Goal: Task Accomplishment & Management: Complete application form

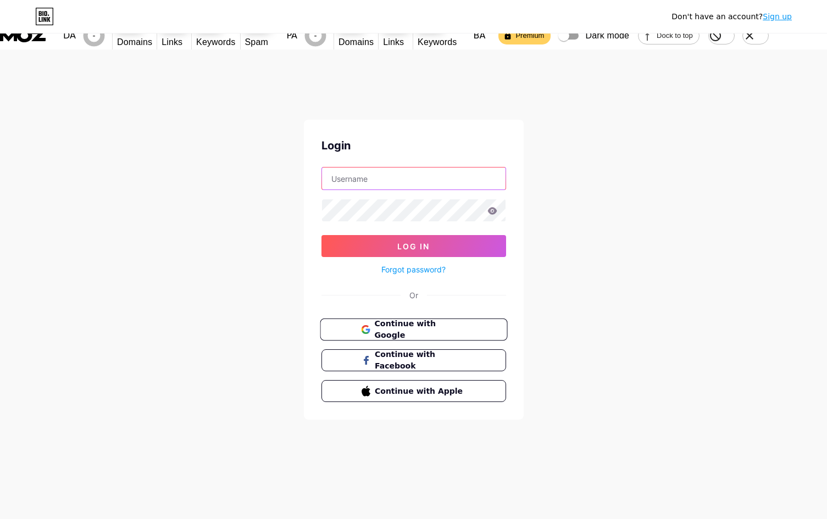
type input "[EMAIL_ADDRESS][DOMAIN_NAME]"
click at [403, 318] on span "Continue with Google" at bounding box center [420, 330] width 92 height 24
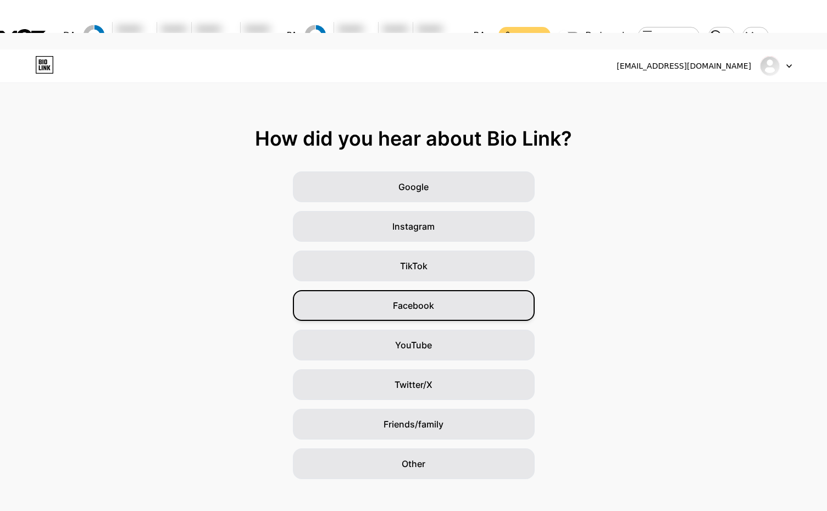
scroll to position [30, 0]
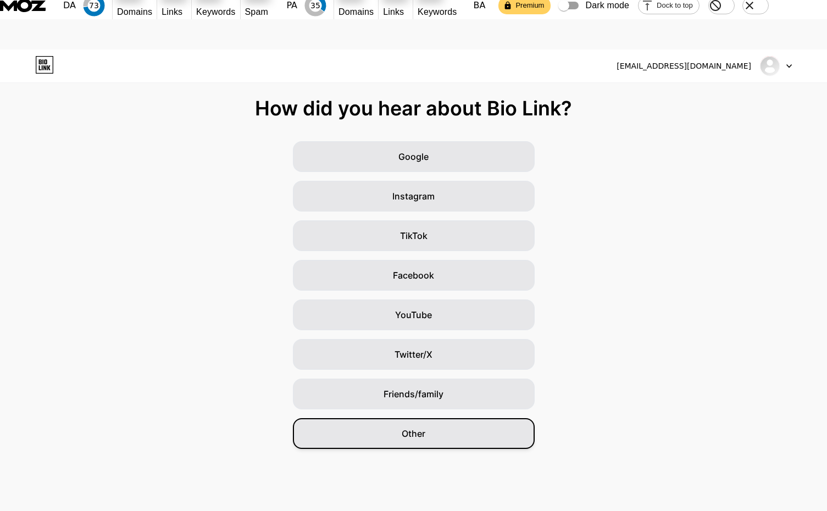
click at [411, 418] on div "Other" at bounding box center [414, 433] width 242 height 31
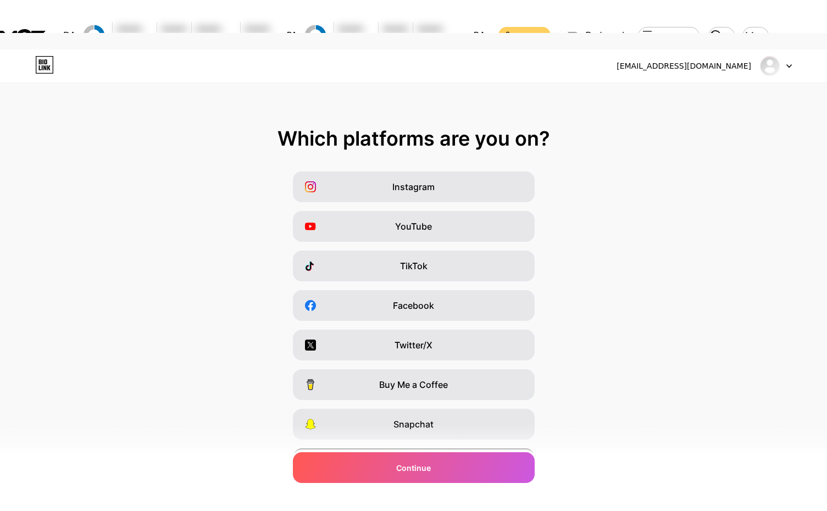
click at [432, 457] on span "I have a website" at bounding box center [413, 463] width 67 height 13
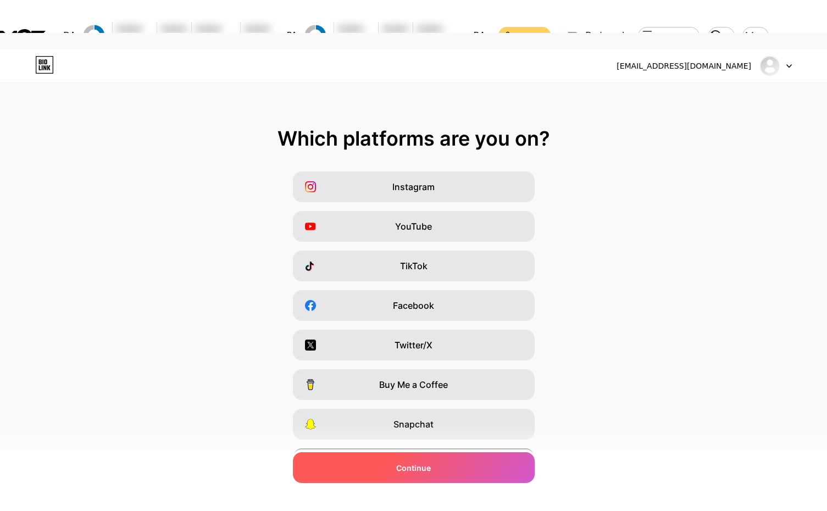
click at [426, 465] on span "Continue" at bounding box center [413, 468] width 35 height 12
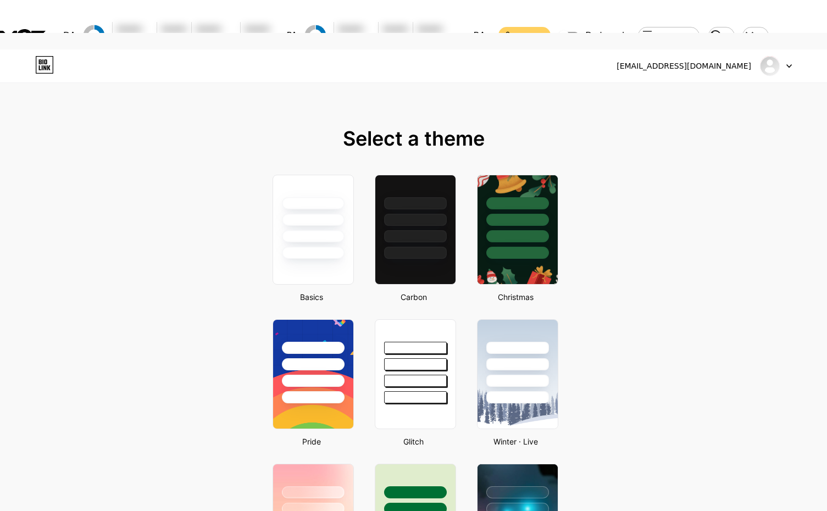
scroll to position [165, 0]
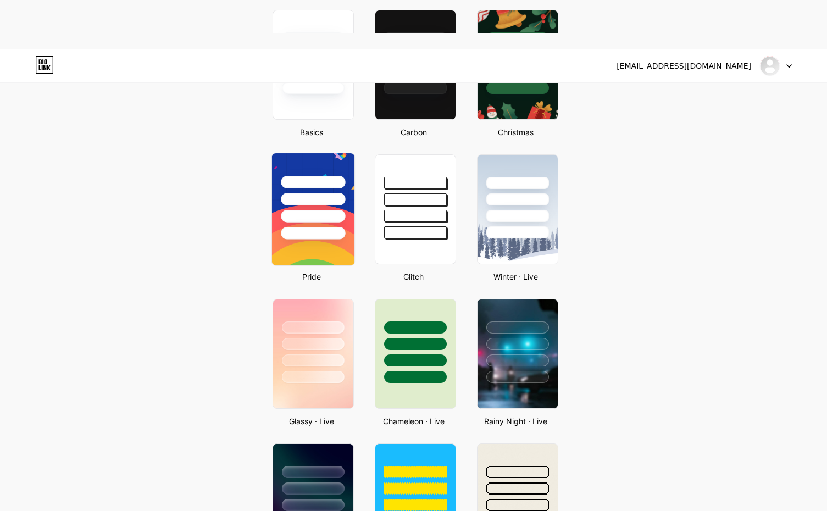
click at [330, 227] on div at bounding box center [313, 233] width 64 height 13
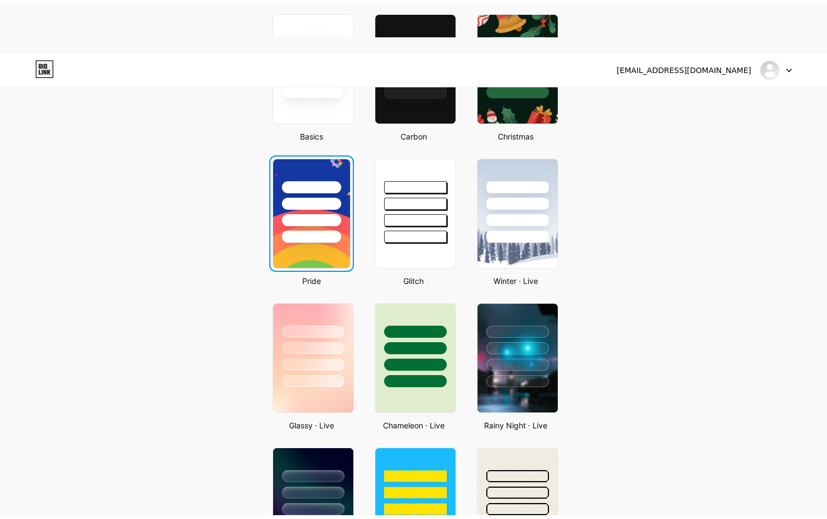
scroll to position [0, 0]
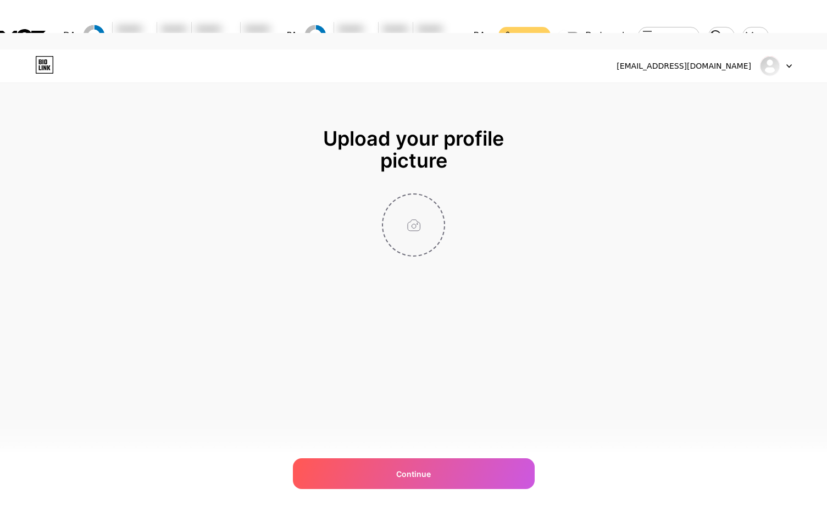
click at [419, 195] on input "file" at bounding box center [413, 225] width 61 height 61
type input "C:\fakepath\apps.51614.14043557400480129.785a8c27-f3e7-4873-a3fb-94a2c71337d6.j…"
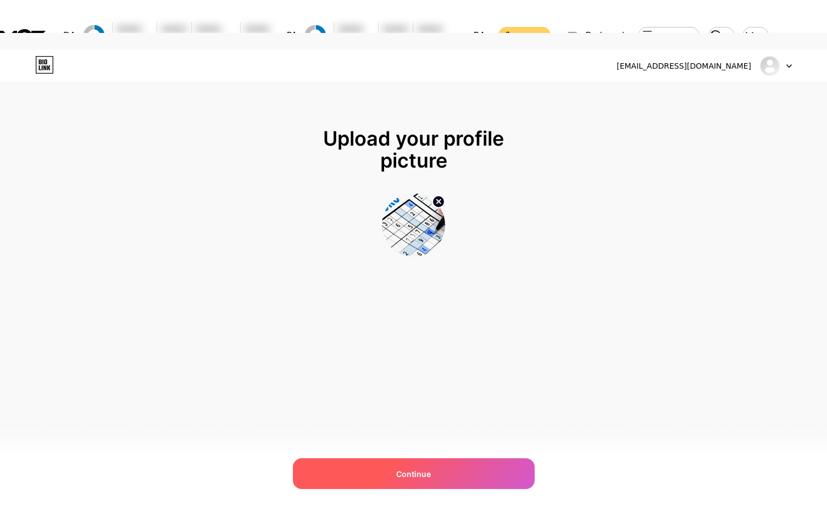
click at [427, 467] on div "Continue" at bounding box center [414, 473] width 242 height 31
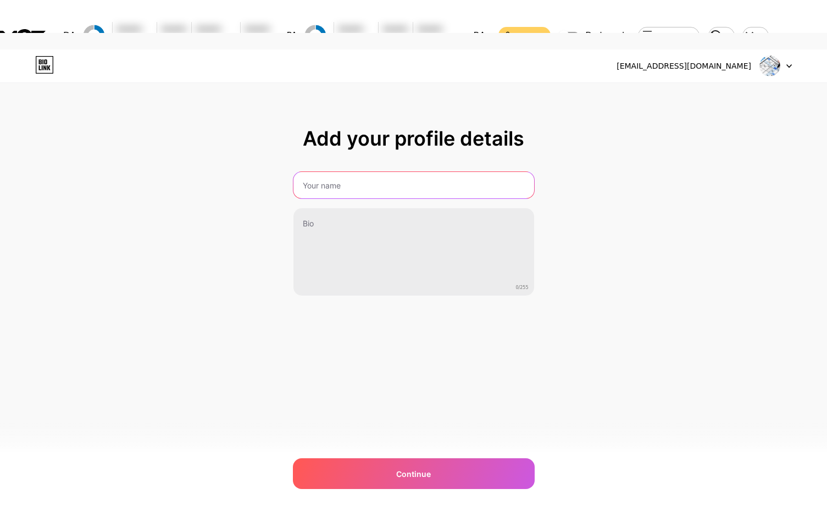
click at [353, 172] on input "text" at bounding box center [413, 185] width 241 height 26
paste input "sudoku"
click at [306, 172] on input "sudoku" at bounding box center [413, 185] width 243 height 26
type input "Sudoku"
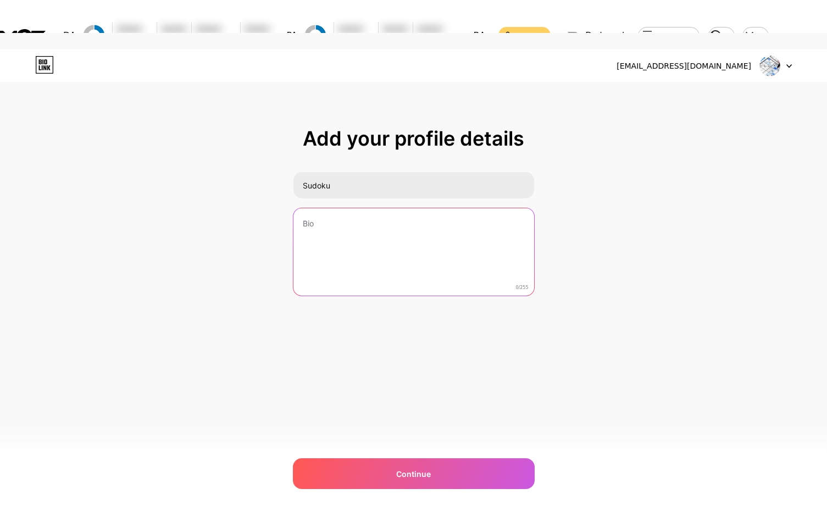
click at [386, 208] on textarea at bounding box center [413, 252] width 241 height 88
paste textarea "I’ve always been the kind of person who finds comfort in a quiet, predictable r…"
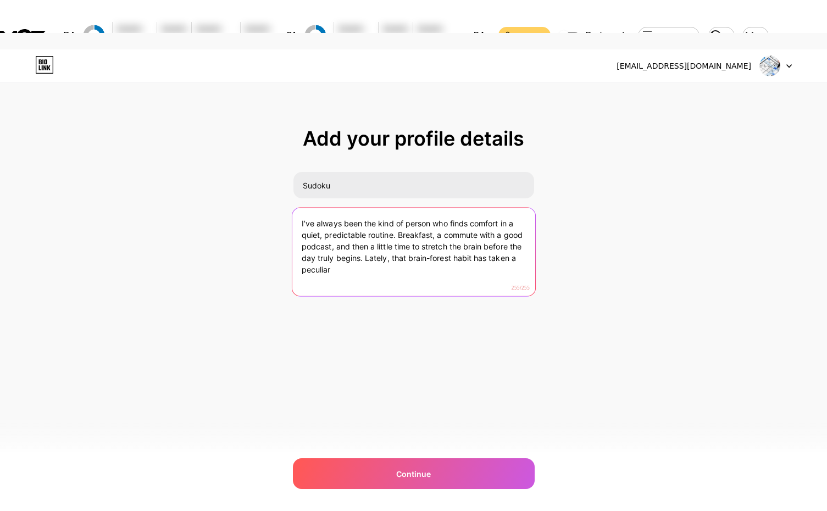
drag, startPoint x: 390, startPoint y: 243, endPoint x: 369, endPoint y: 227, distance: 27.0
click at [369, 227] on textarea "I’ve always been the kind of person who finds comfort in a quiet, predictable r…" at bounding box center [413, 253] width 243 height 90
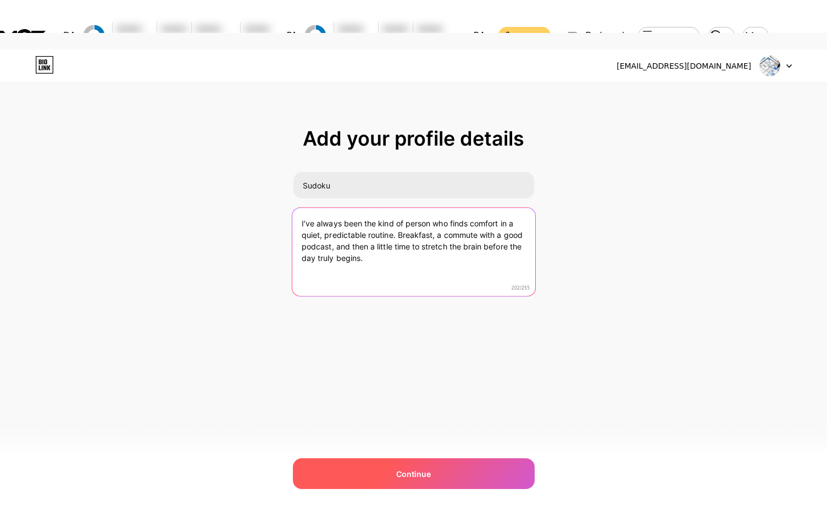
type textarea "I’ve always been the kind of person who finds comfort in a quiet, predictable r…"
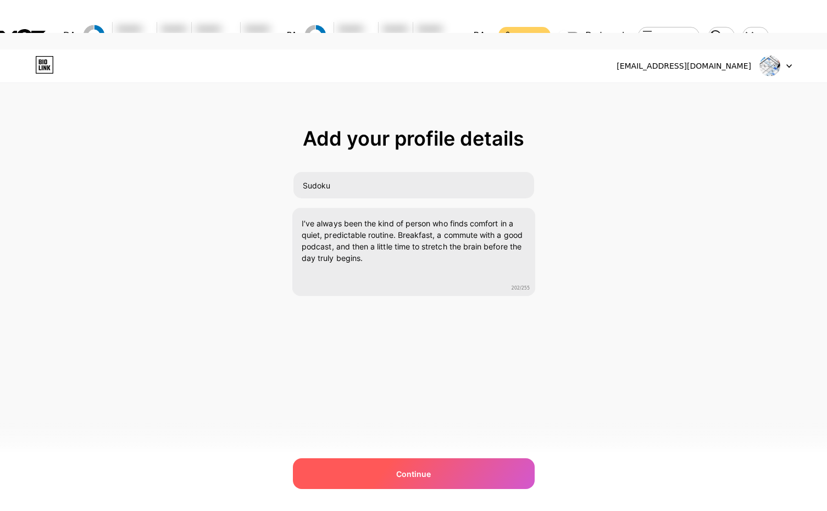
click at [429, 471] on span "Continue" at bounding box center [413, 474] width 35 height 12
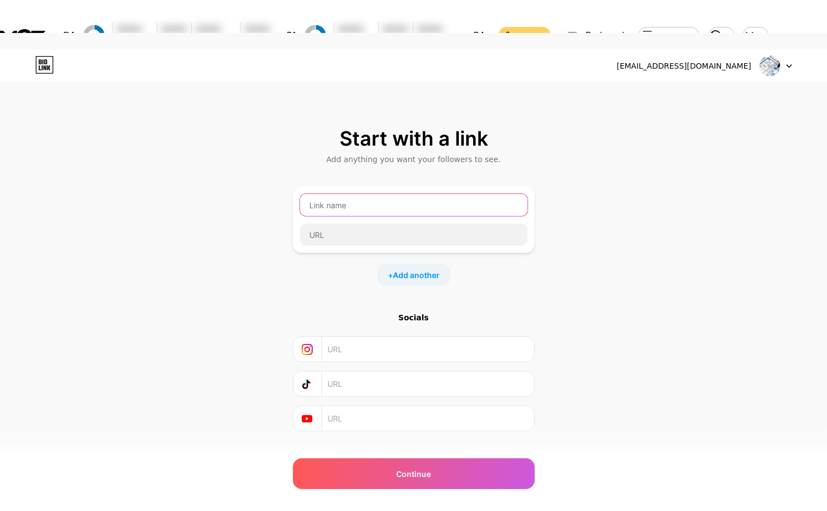
click at [375, 194] on input "text" at bounding box center [413, 205] width 227 height 22
paste input "sudoku"
type input "sudoku"
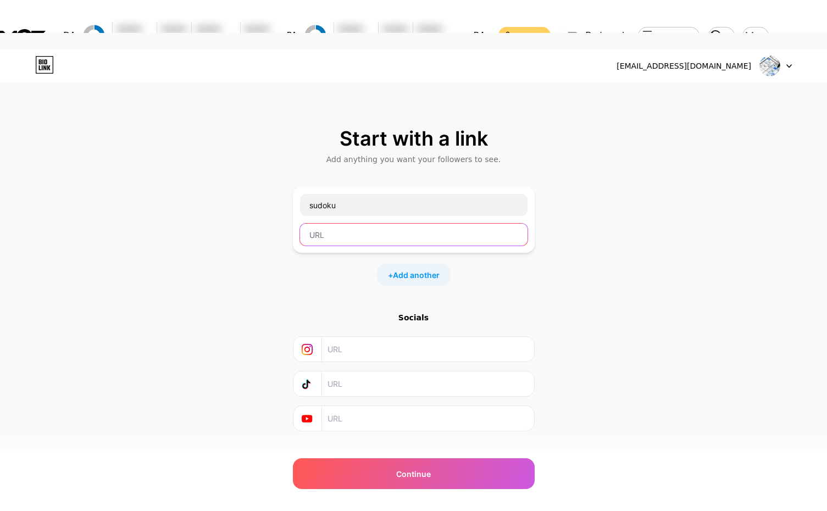
click at [371, 224] on input "text" at bounding box center [413, 235] width 227 height 22
paste input "https://sudokufree.org"
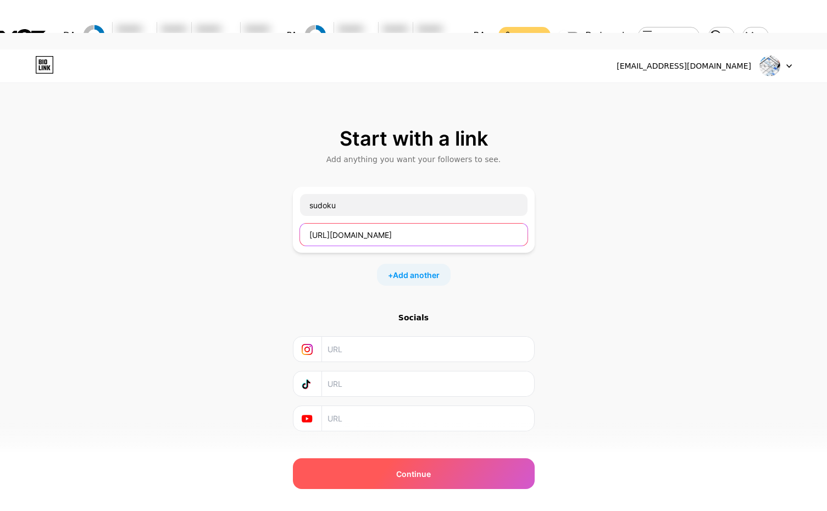
type input "https://sudokufree.org"
click at [436, 463] on div "Continue" at bounding box center [414, 473] width 242 height 31
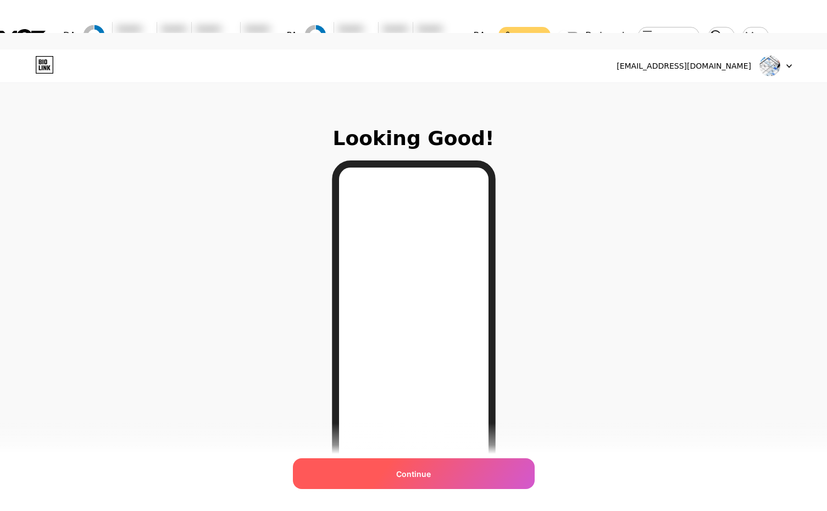
click at [452, 464] on div "Continue" at bounding box center [414, 473] width 242 height 31
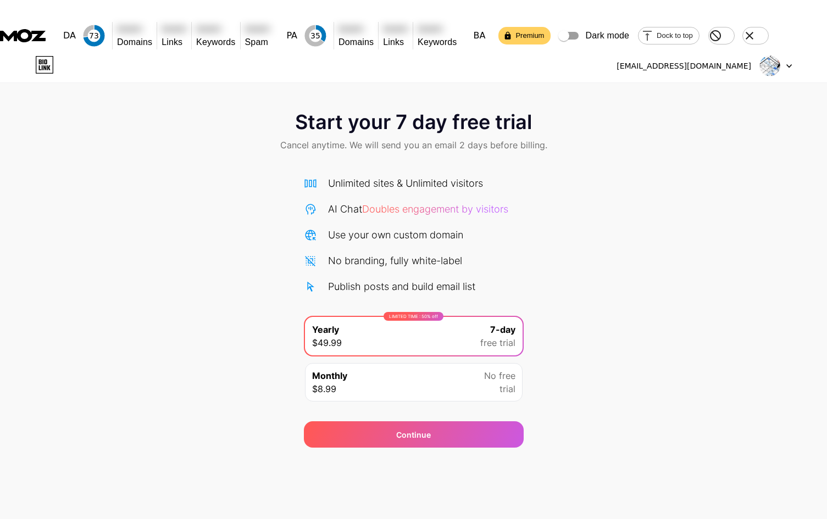
scroll to position [22, 0]
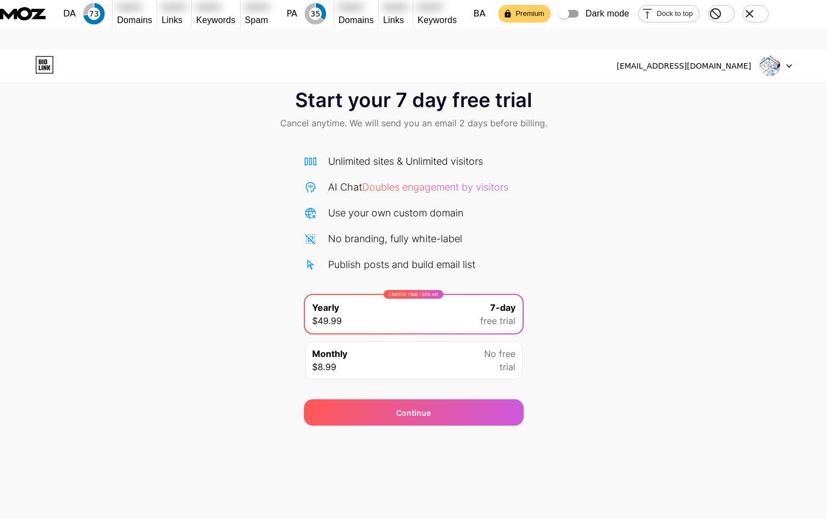
click at [544, 424] on div "hovaten.ht01@gmail.com Logout Link Copied Start your 7 day free trial Cancel an…" at bounding box center [413, 286] width 827 height 519
click at [496, 399] on div "Continue" at bounding box center [414, 412] width 220 height 26
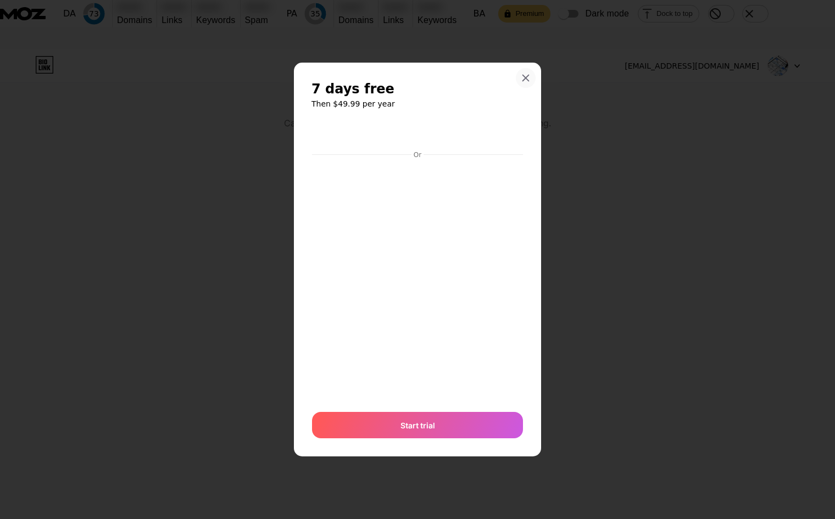
click at [527, 77] on icon at bounding box center [526, 78] width 6 height 6
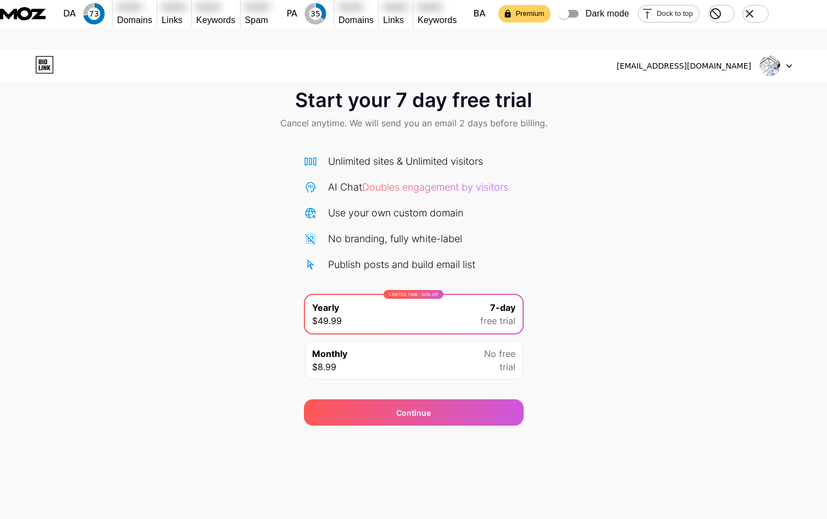
click at [756, 20] on icon "Close toolbar" at bounding box center [749, 13] width 13 height 13
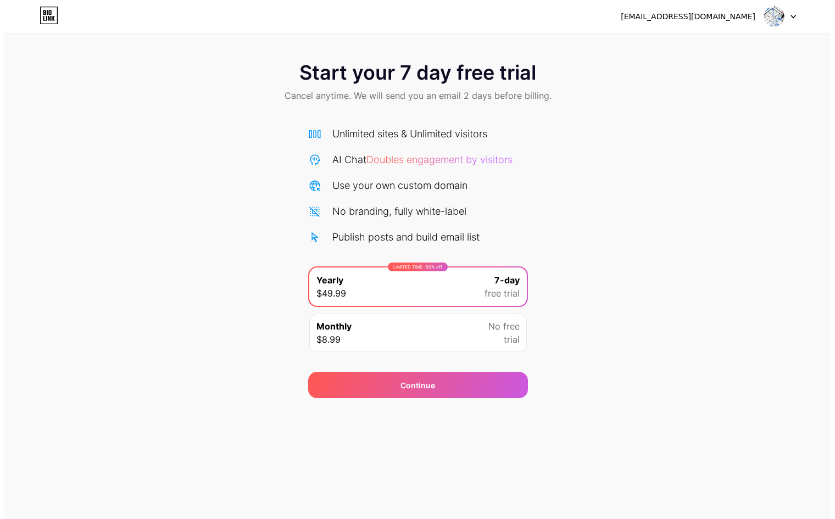
scroll to position [0, 0]
click at [40, 16] on icon at bounding box center [44, 16] width 19 height 18
click at [776, 17] on img at bounding box center [778, 16] width 21 height 21
click at [741, 14] on div "hovaten.ht01@gmail.com" at bounding box center [692, 17] width 135 height 12
click at [795, 16] on icon at bounding box center [797, 17] width 5 height 4
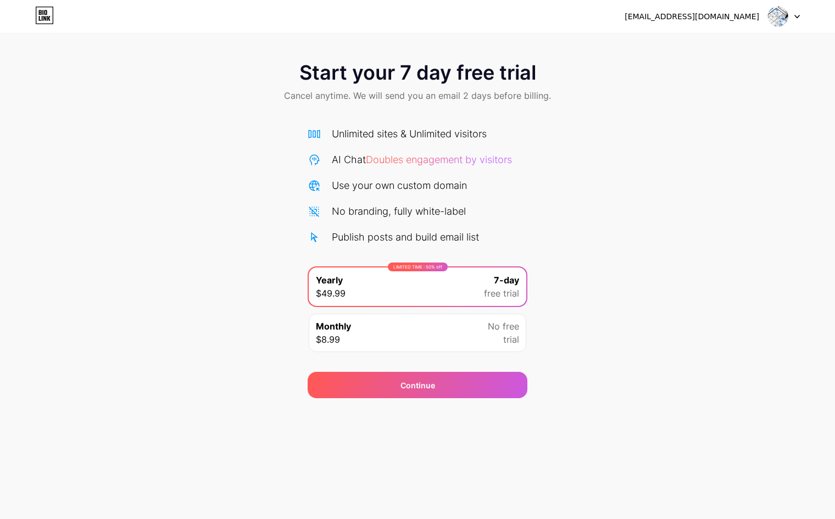
click at [49, 17] on icon at bounding box center [48, 18] width 3 height 5
click at [431, 391] on div "Continue" at bounding box center [418, 385] width 220 height 26
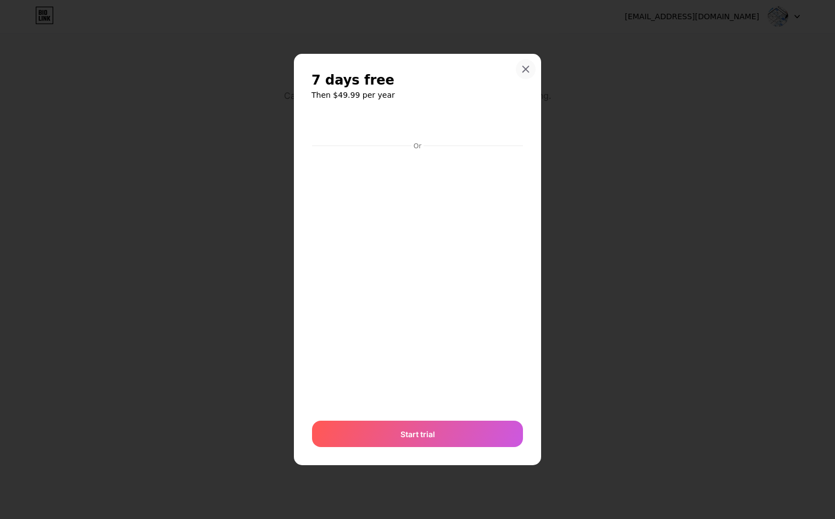
click at [527, 70] on icon at bounding box center [526, 69] width 6 height 6
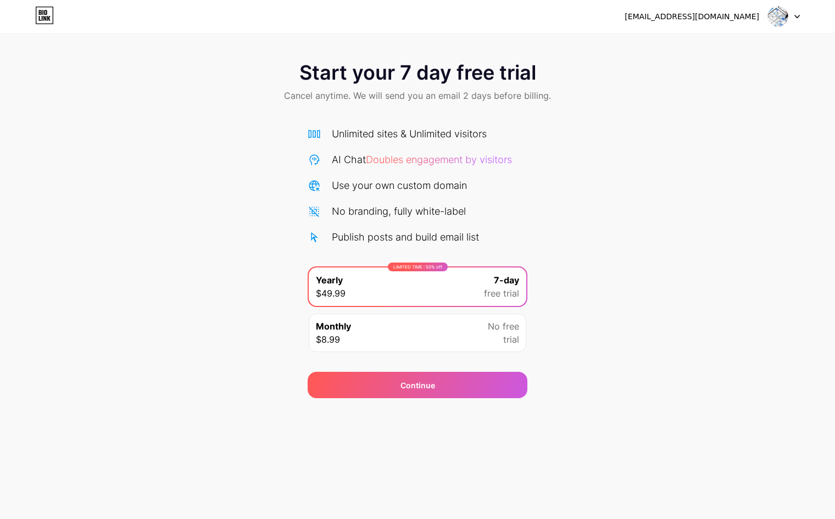
click at [36, 13] on icon at bounding box center [44, 15] width 17 height 17
